Goal: Transaction & Acquisition: Purchase product/service

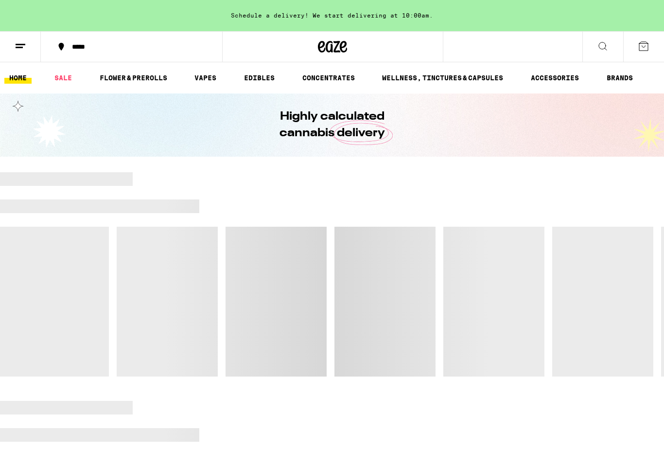
click at [213, 79] on link "VAPES" at bounding box center [206, 78] width 32 height 12
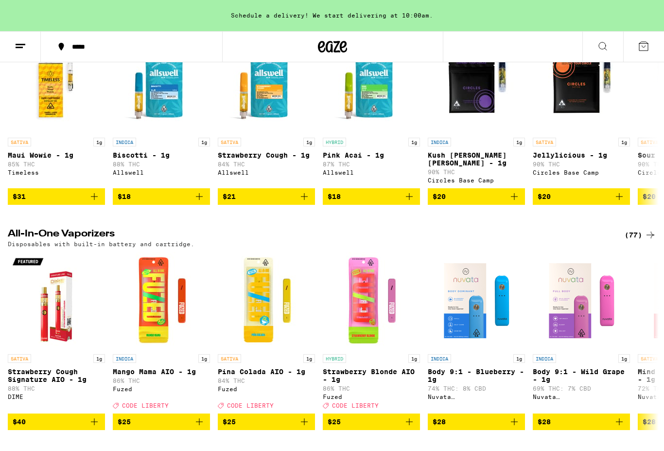
scroll to position [153, 0]
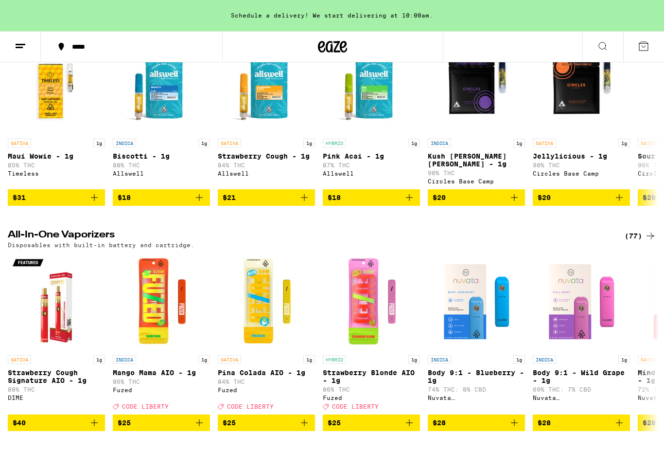
click at [642, 236] on div "(77)" at bounding box center [641, 236] width 32 height 12
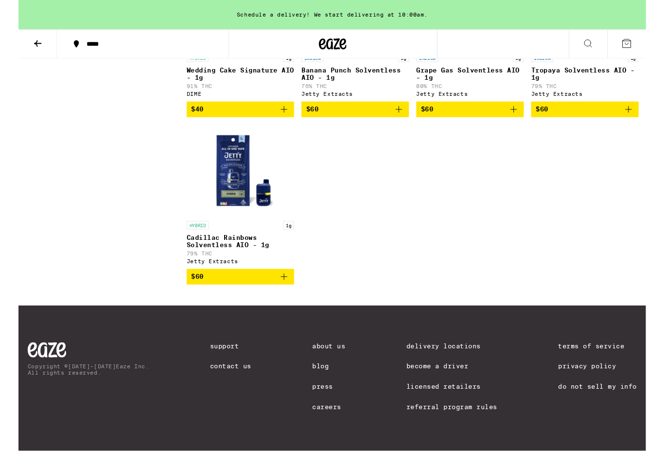
scroll to position [3421, 0]
click at [231, 229] on img "Open page for Cadillac Rainbows Solventless AIO - 1g from Jetty Extracts" at bounding box center [234, 180] width 97 height 97
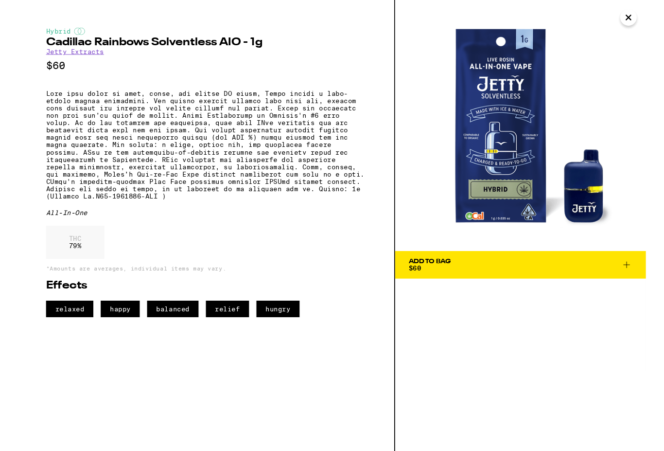
click at [647, 18] on icon "Close" at bounding box center [646, 18] width 12 height 15
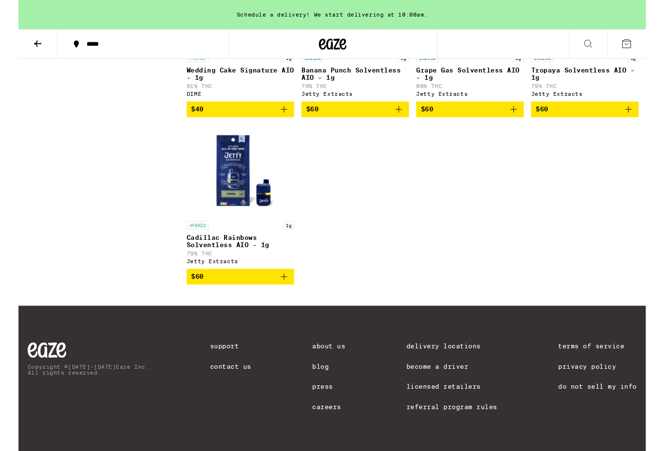
click at [25, 47] on icon at bounding box center [21, 46] width 12 height 12
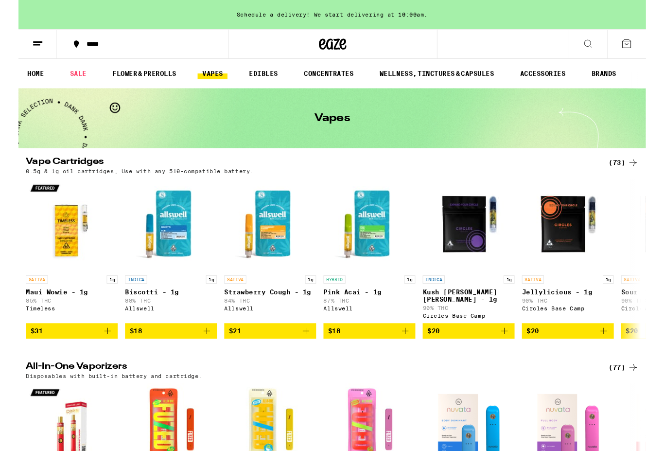
click at [558, 80] on link "ACCESSORIES" at bounding box center [555, 78] width 58 height 12
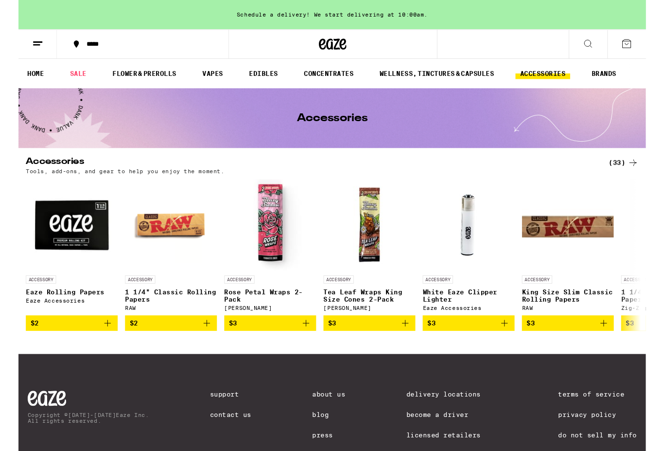
click at [644, 175] on div "(33)" at bounding box center [641, 172] width 32 height 12
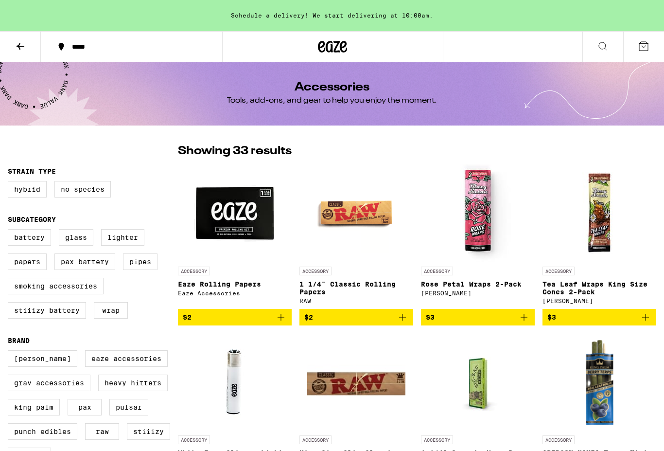
click at [18, 46] on icon at bounding box center [21, 46] width 8 height 7
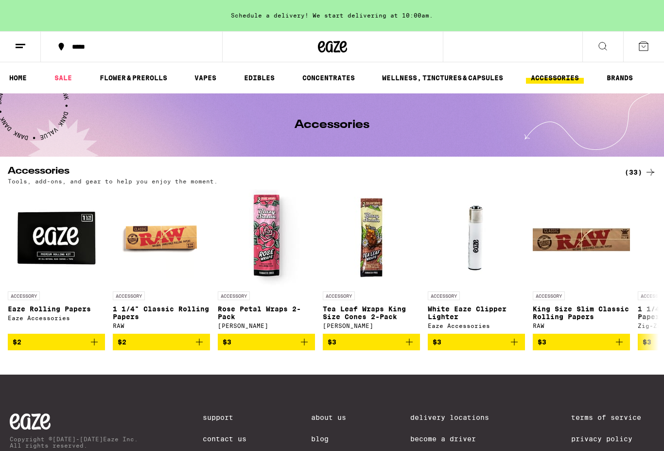
click at [629, 82] on link "BRANDS" at bounding box center [620, 78] width 36 height 12
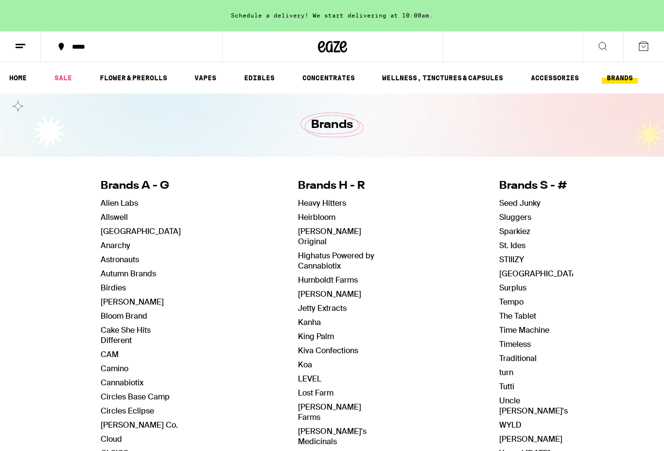
click at [264, 81] on link "EDIBLES" at bounding box center [259, 78] width 40 height 12
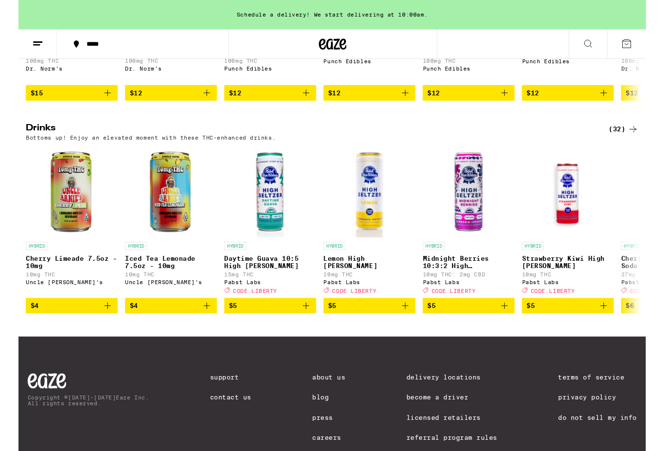
scroll to position [482, 0]
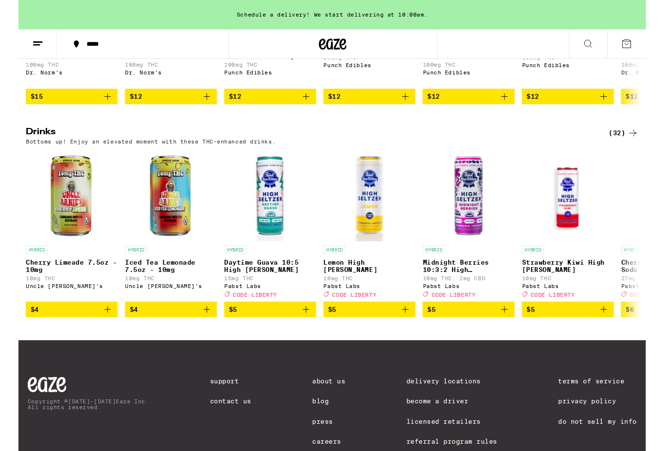
click at [643, 146] on div "(32)" at bounding box center [641, 141] width 32 height 12
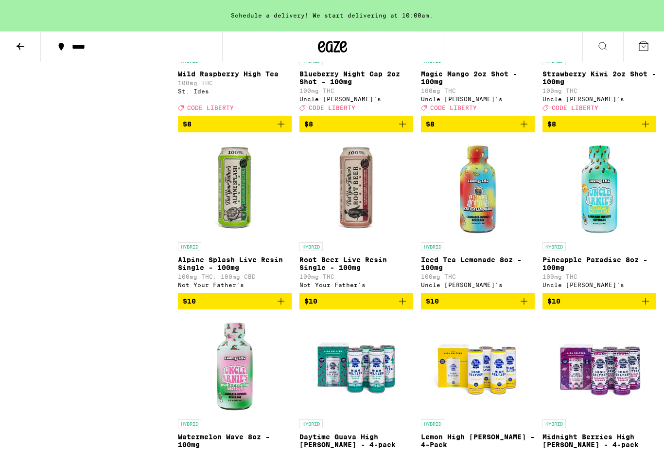
scroll to position [953, 0]
click at [599, 230] on img "Open page for Pineapple Paradise 8oz - 100mg from Uncle Arnie's" at bounding box center [599, 189] width 97 height 97
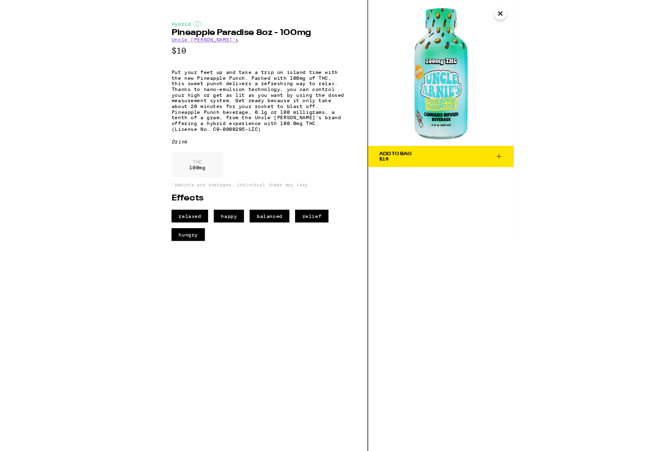
scroll to position [953, 0]
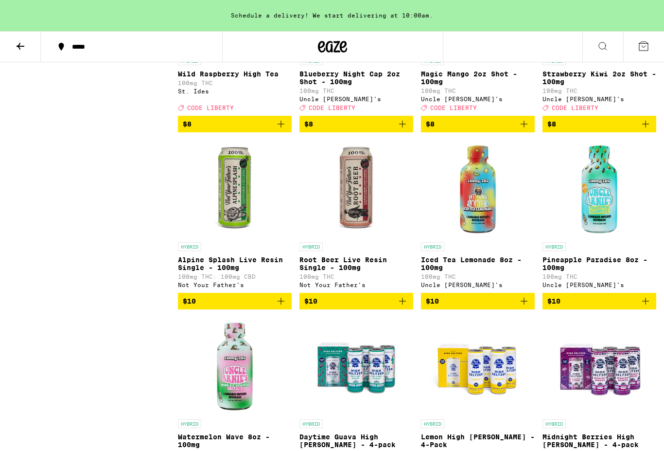
click at [21, 49] on icon at bounding box center [21, 46] width 12 height 12
